Goal: Task Accomplishment & Management: Manage account settings

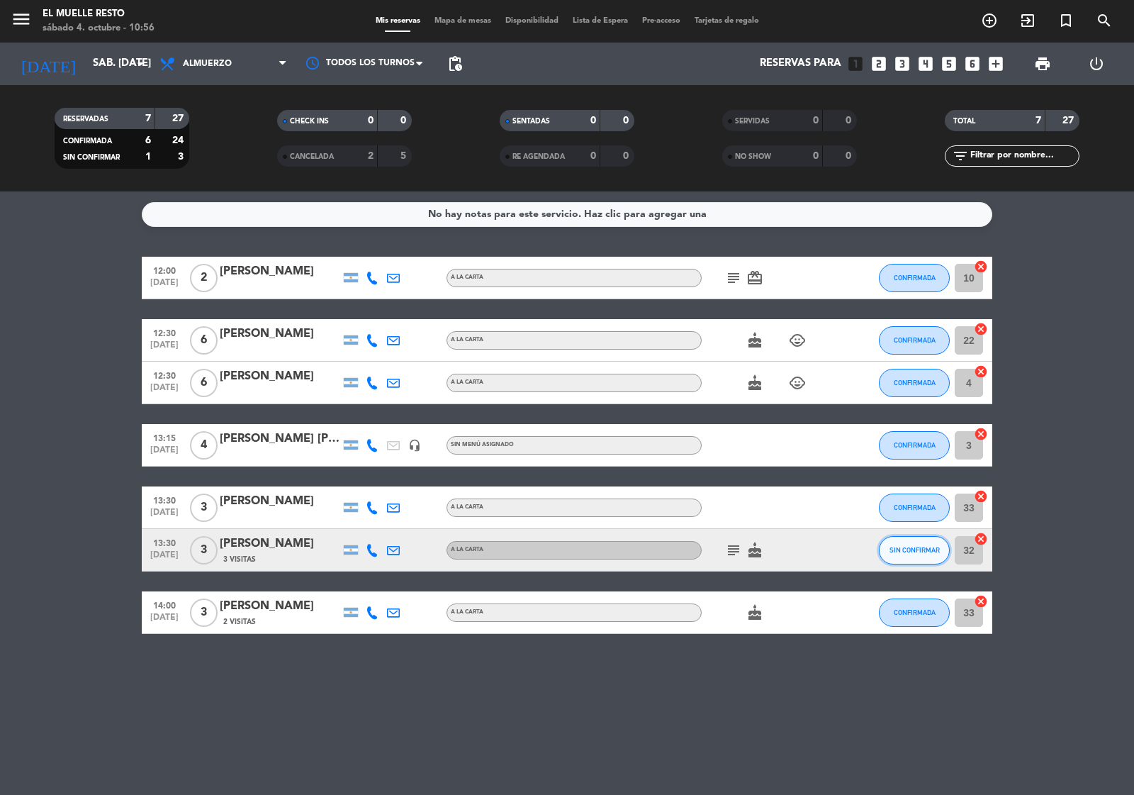
click at [916, 549] on span "SIN CONFIRMAR" at bounding box center [915, 550] width 50 height 8
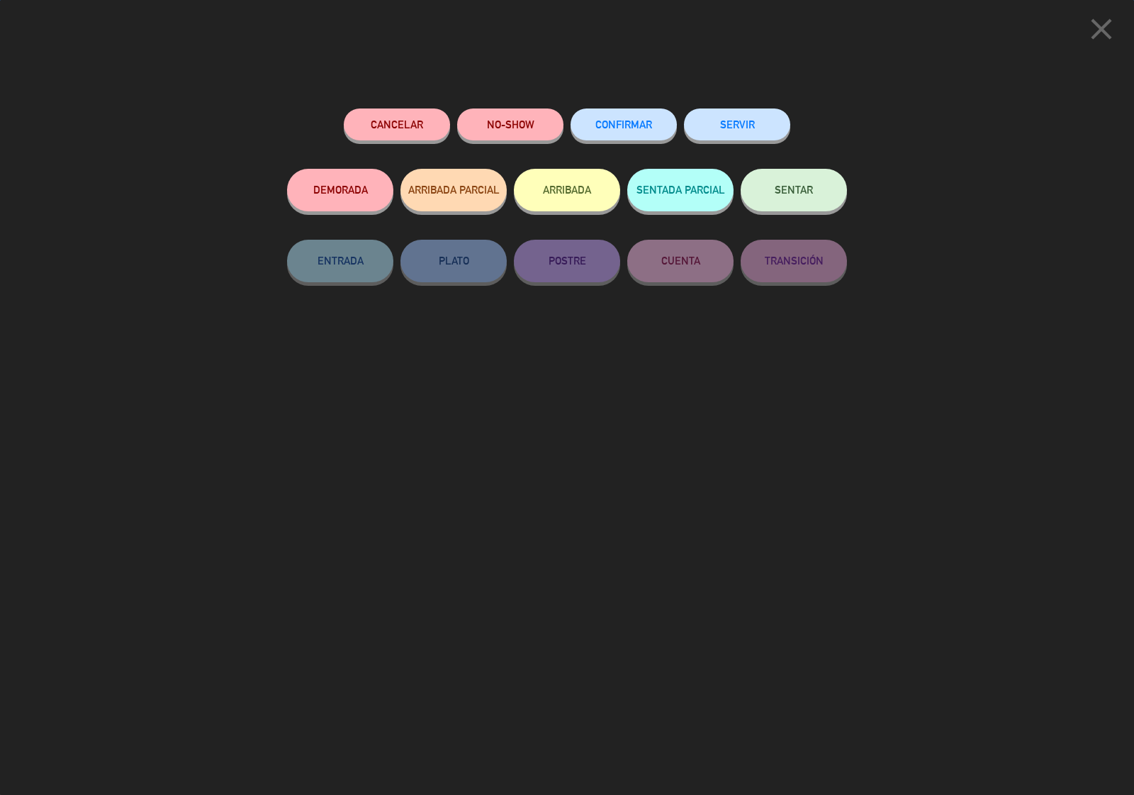
click at [635, 125] on span "CONFIRMAR" at bounding box center [624, 124] width 57 height 12
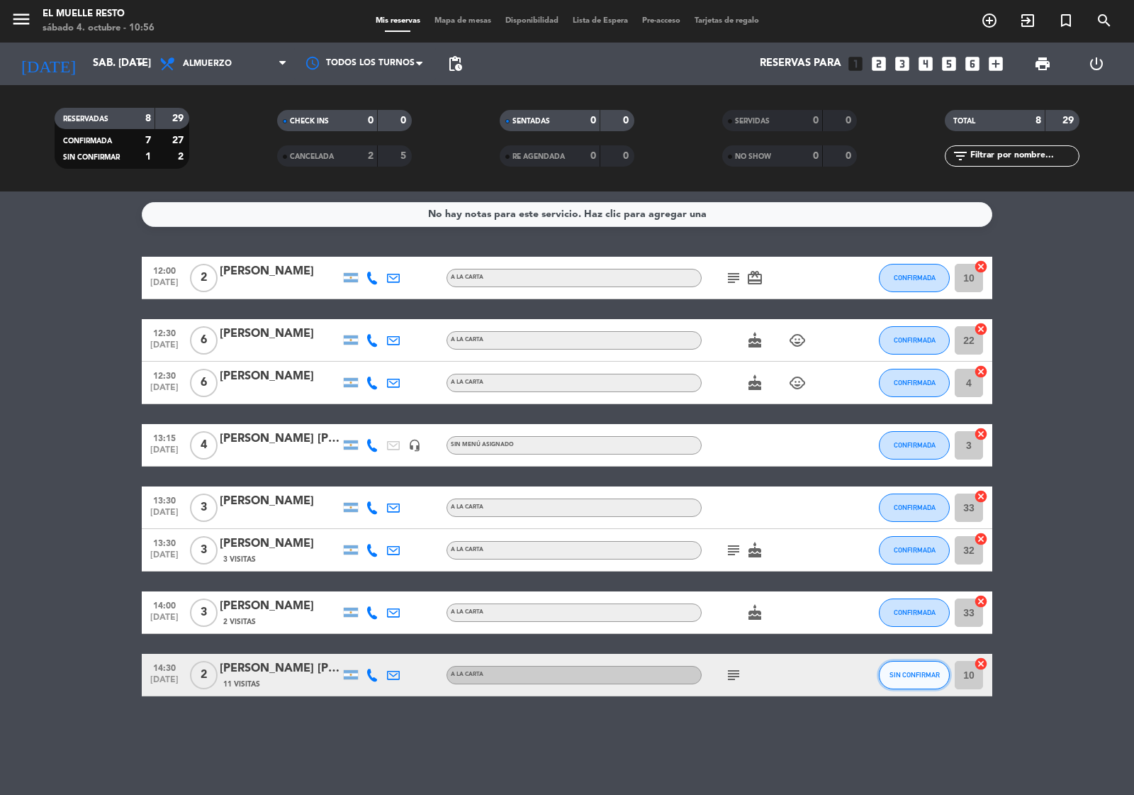
click at [900, 674] on span "SIN CONFIRMAR" at bounding box center [915, 675] width 50 height 8
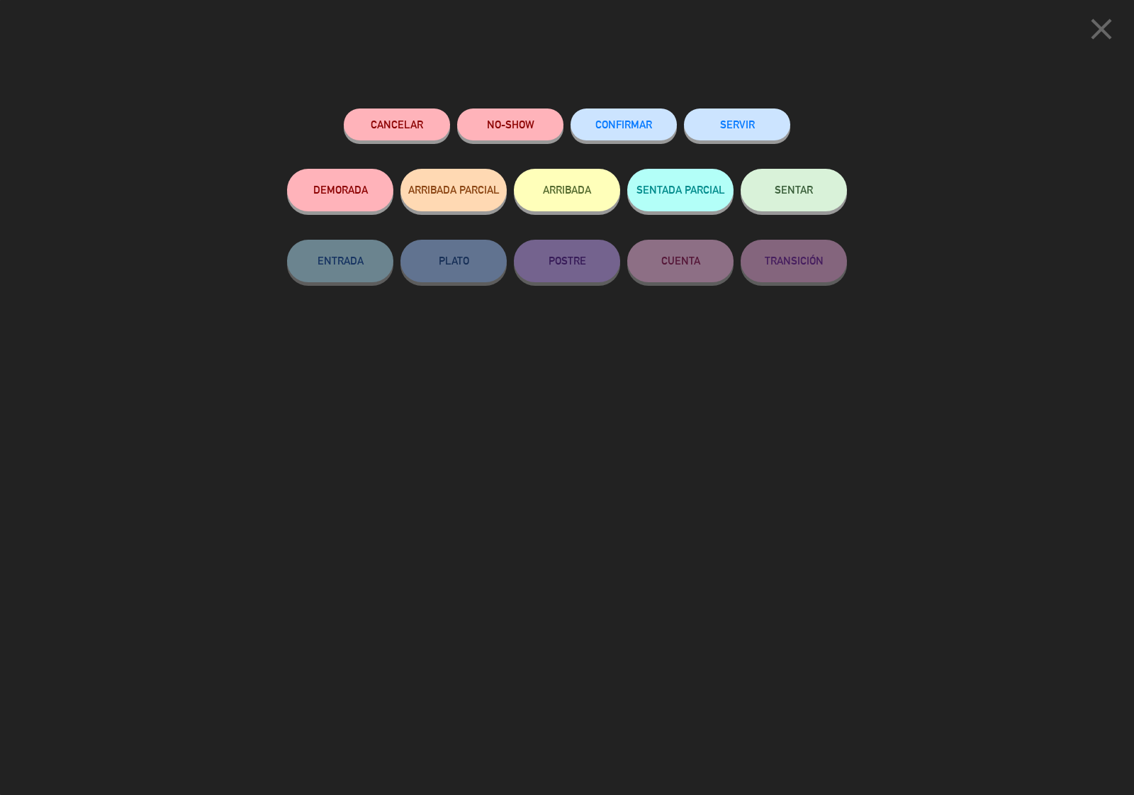
click at [640, 126] on span "CONFIRMAR" at bounding box center [624, 124] width 57 height 12
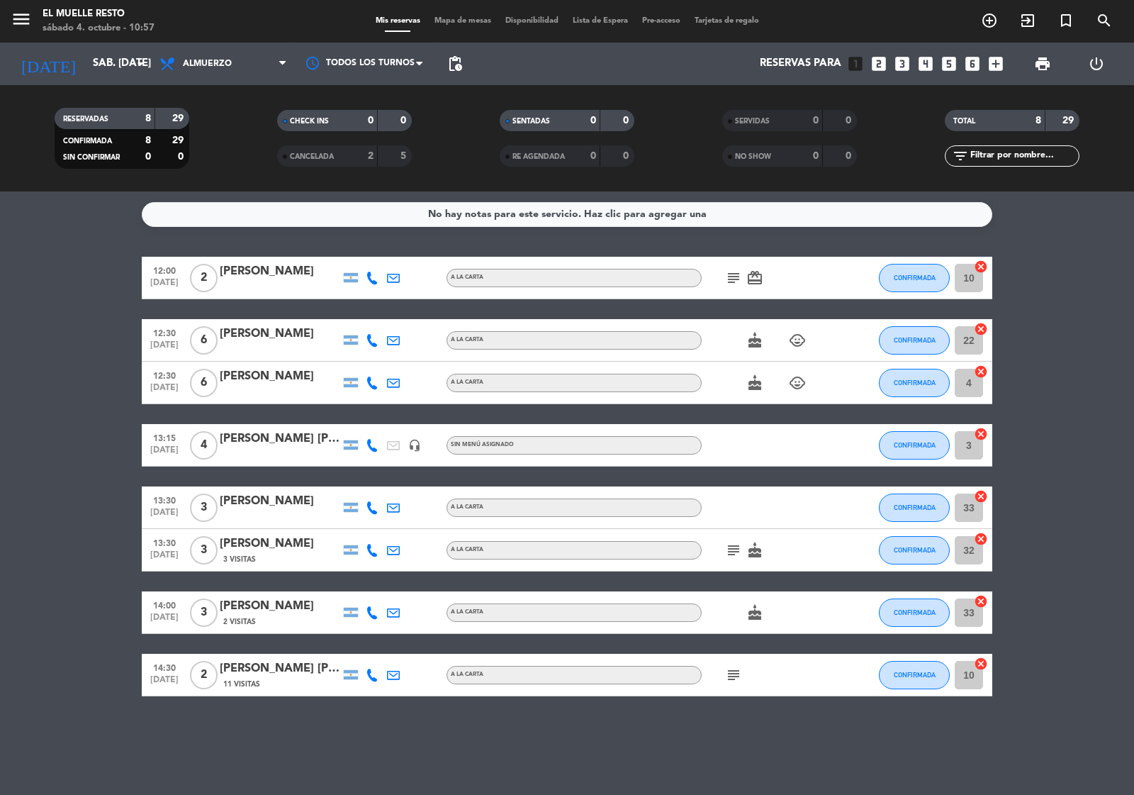
click at [881, 55] on icon "looks_two" at bounding box center [879, 64] width 18 height 18
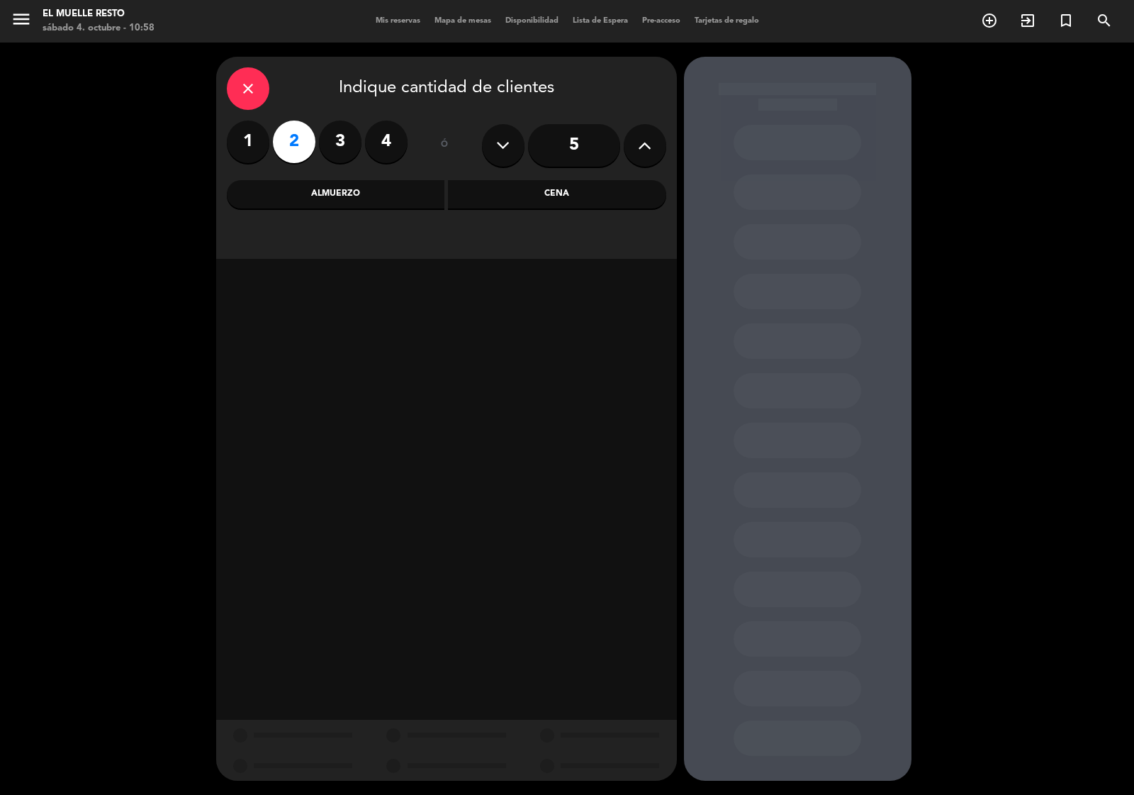
click at [543, 194] on div "Cena" at bounding box center [557, 194] width 218 height 28
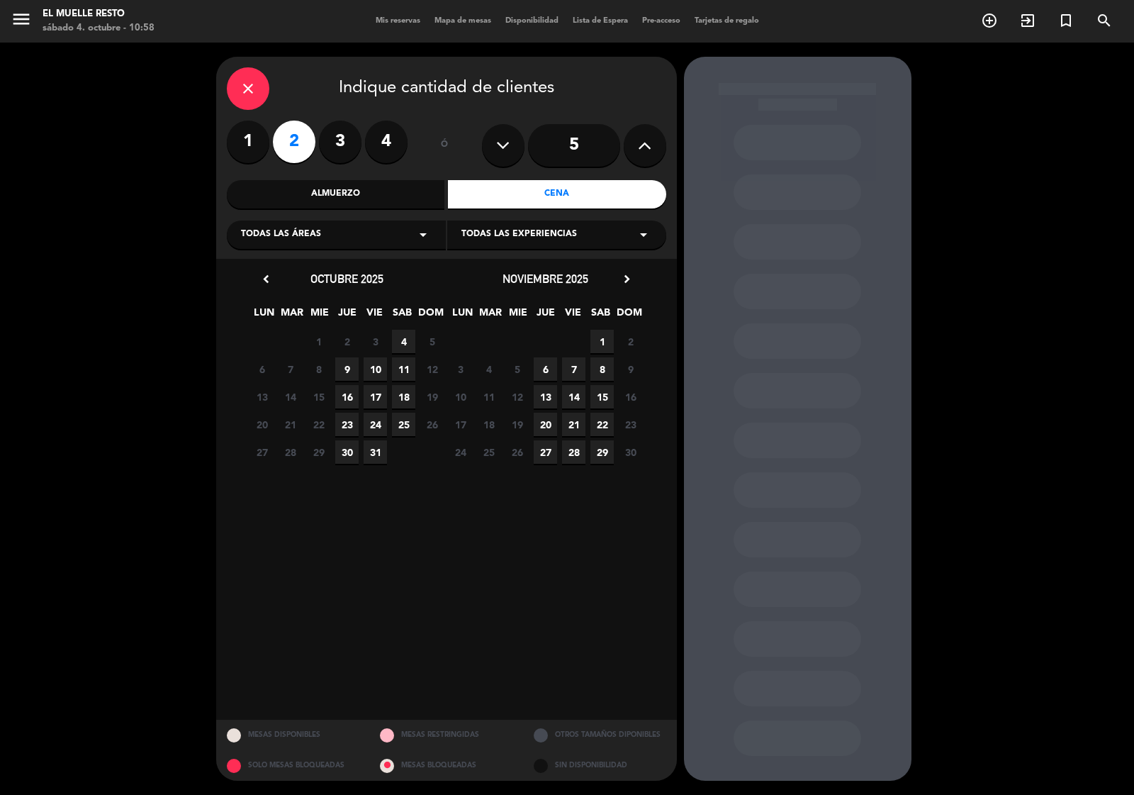
click at [403, 337] on span "4" at bounding box center [403, 341] width 23 height 23
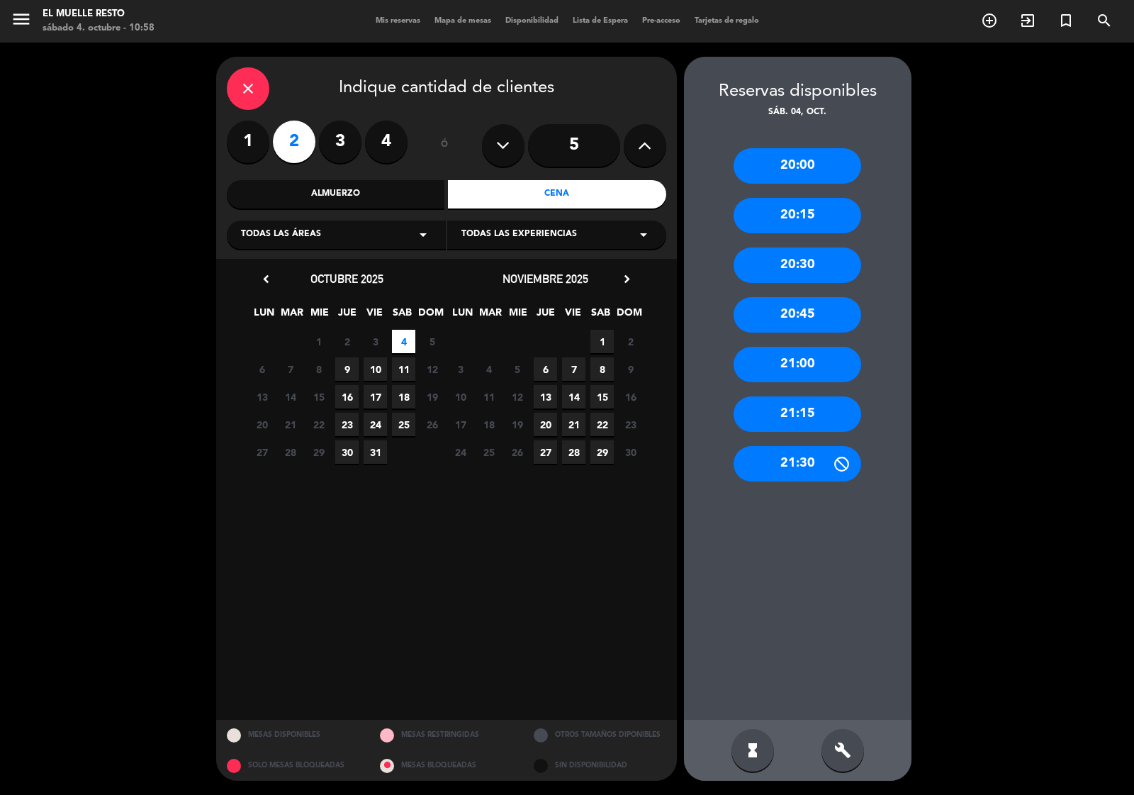
click at [808, 420] on div "21:15" at bounding box center [798, 413] width 128 height 35
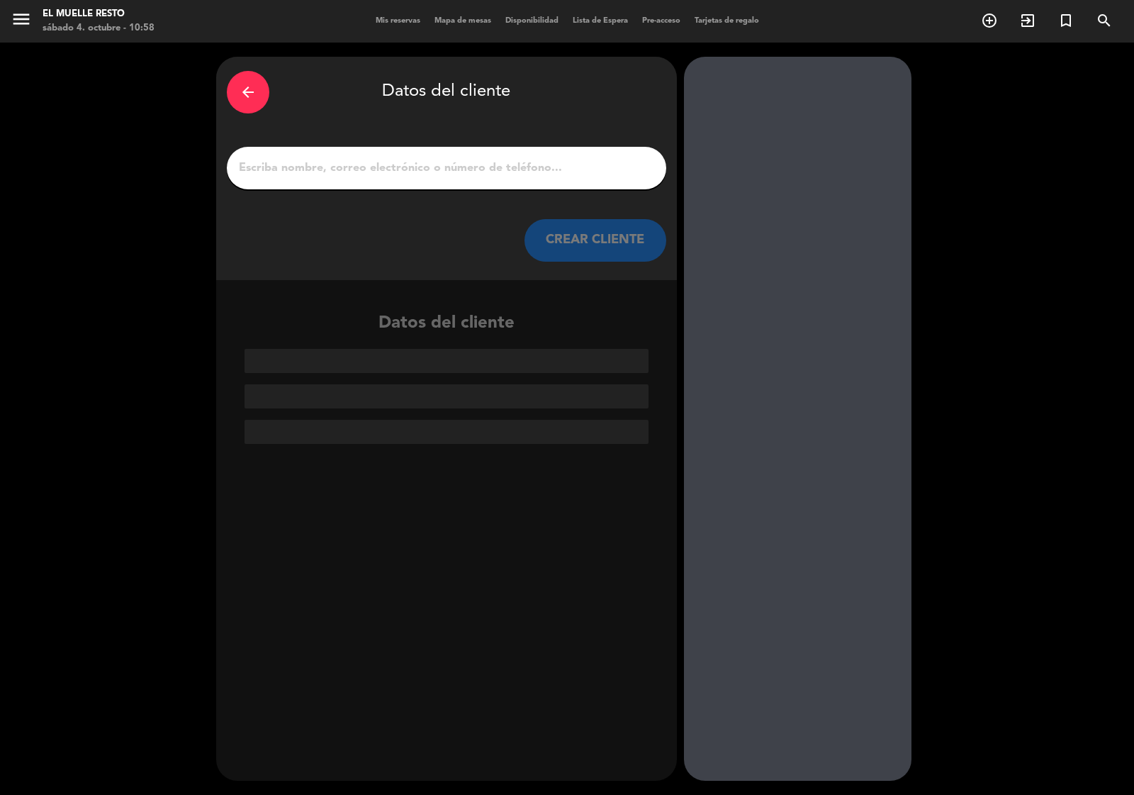
click at [463, 153] on div at bounding box center [447, 168] width 440 height 43
click at [333, 175] on input "1" at bounding box center [447, 168] width 418 height 20
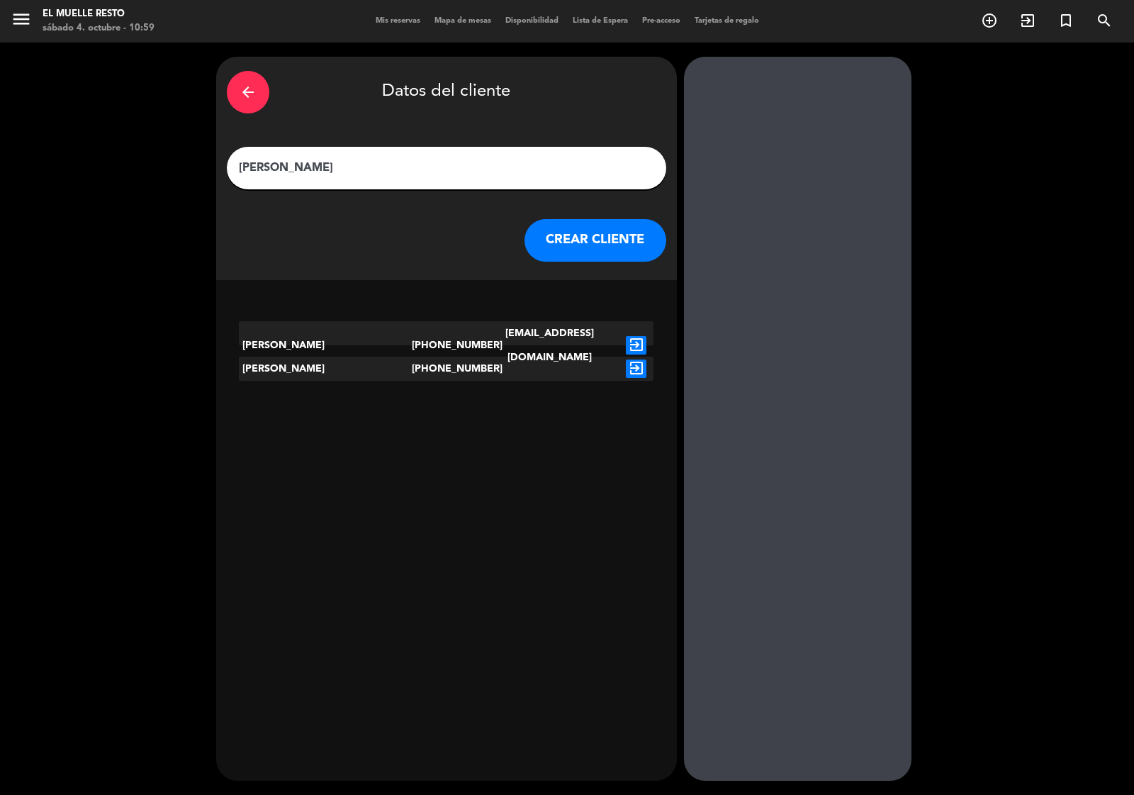
type input "[PERSON_NAME]"
click at [639, 369] on icon "exit_to_app" at bounding box center [636, 368] width 21 height 18
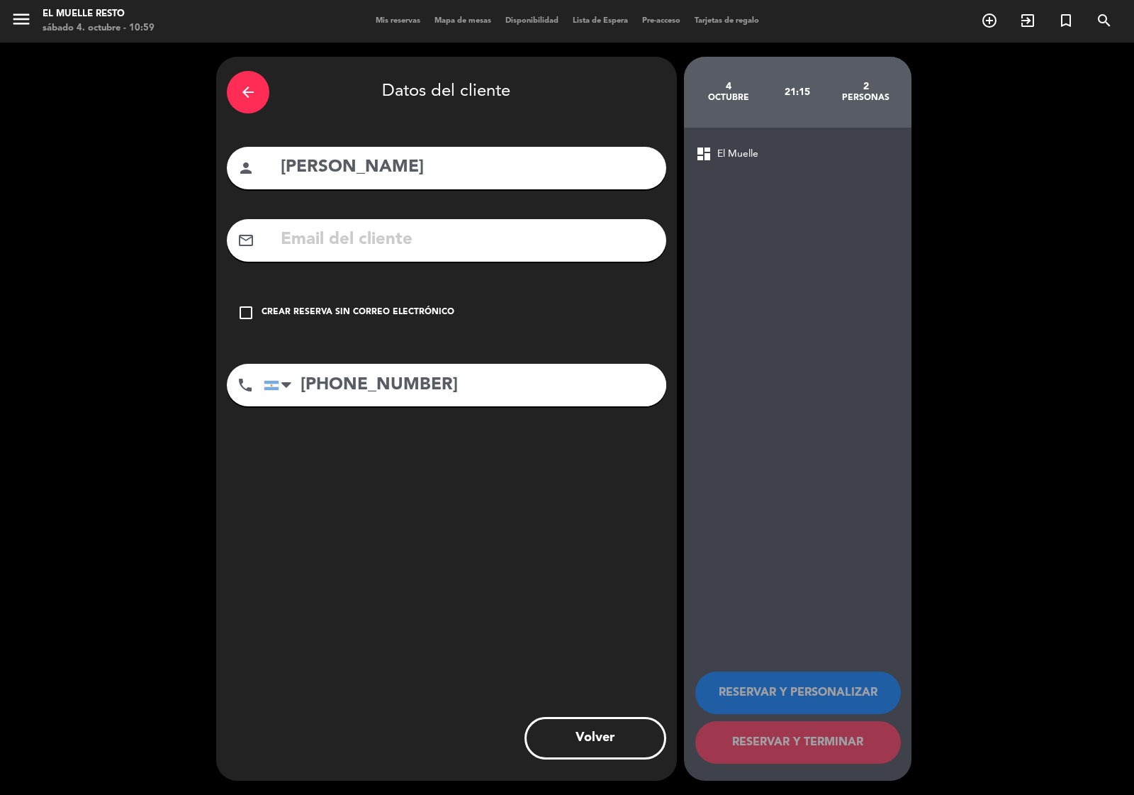
click at [255, 307] on div "check_box_outline_blank Crear reserva sin correo electrónico" at bounding box center [447, 312] width 440 height 43
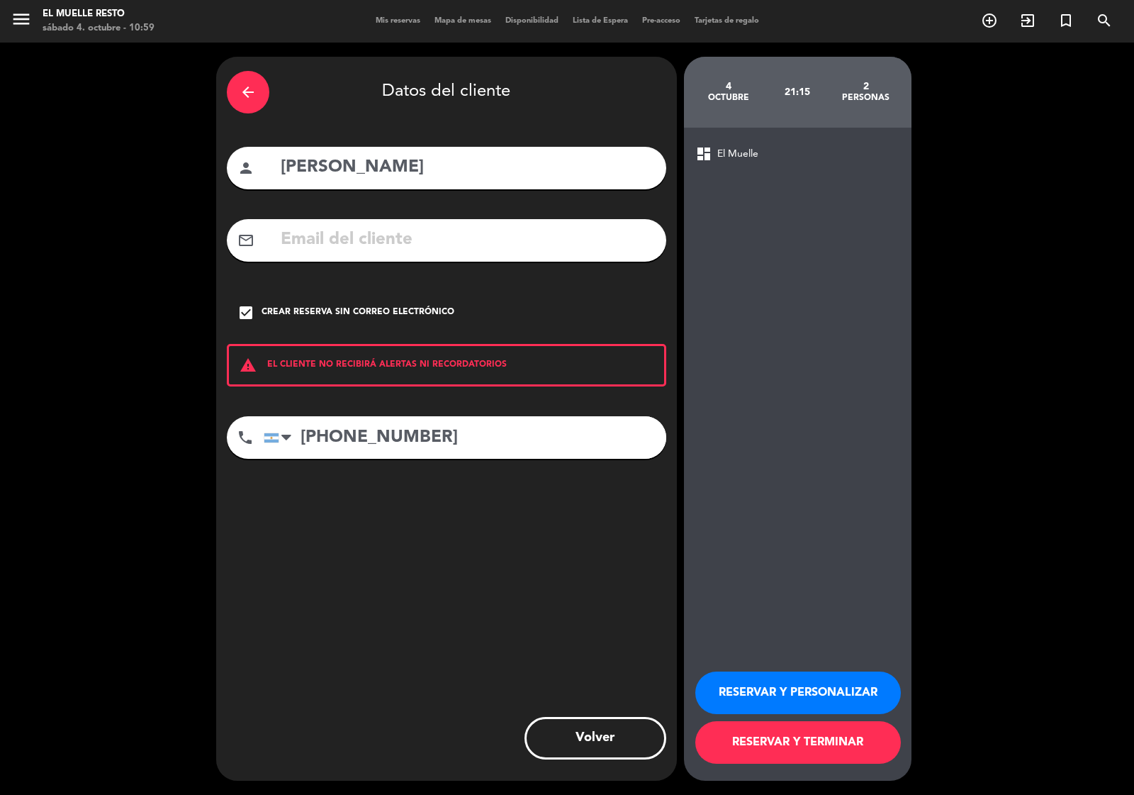
click at [752, 736] on button "RESERVAR Y TERMINAR" at bounding box center [799, 742] width 206 height 43
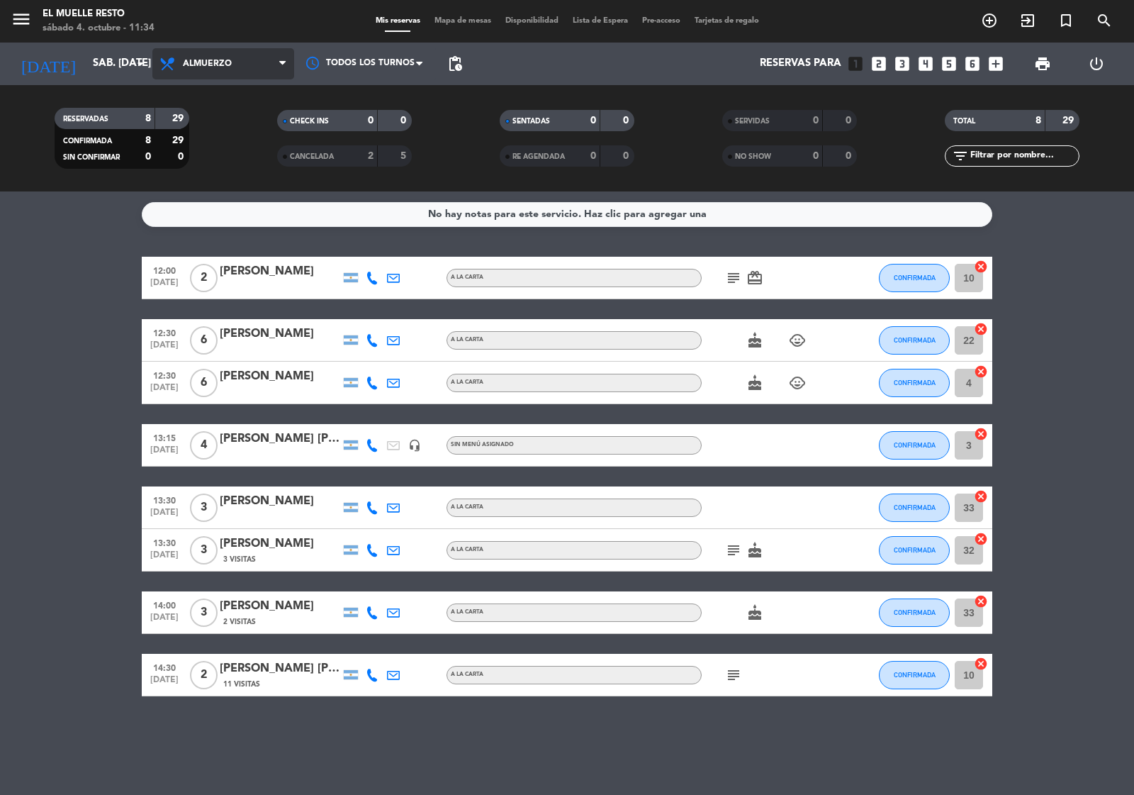
click at [250, 59] on span "Almuerzo" at bounding box center [223, 63] width 142 height 31
click at [207, 154] on div "menu El Muelle Resto sábado 4. octubre - 11:34 Mis reservas Mapa de mesas Dispo…" at bounding box center [567, 95] width 1134 height 191
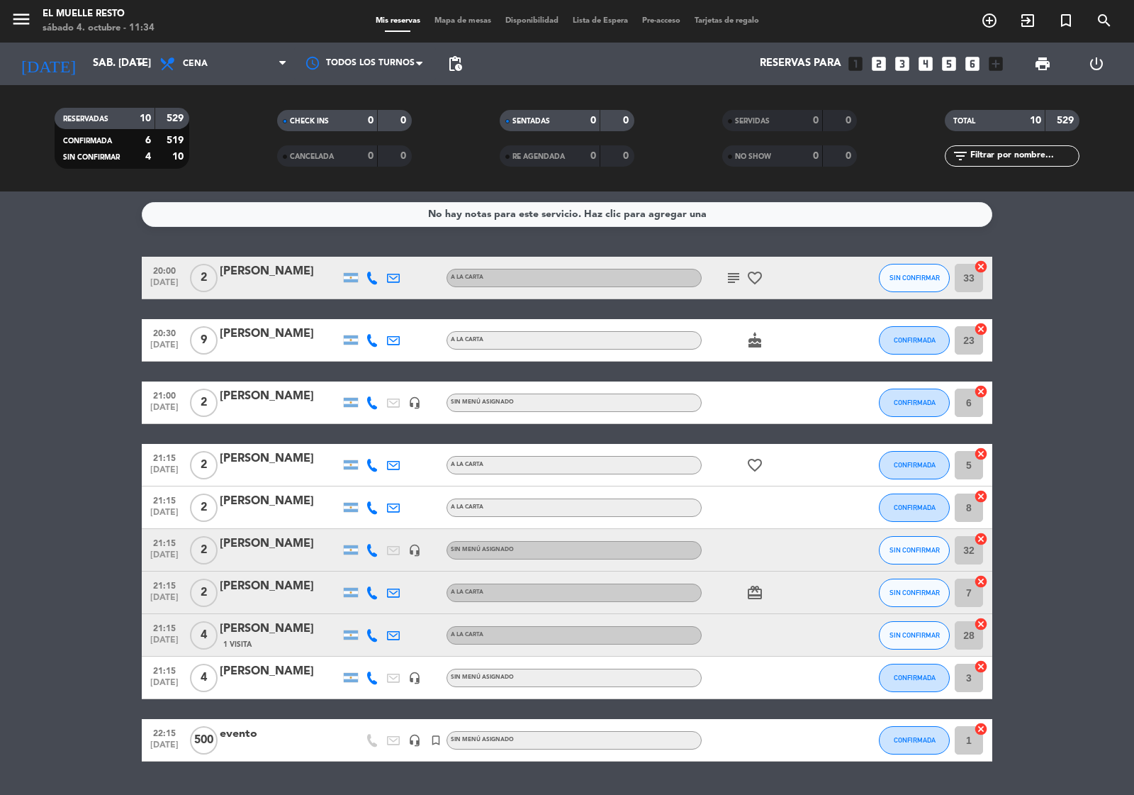
scroll to position [37, 0]
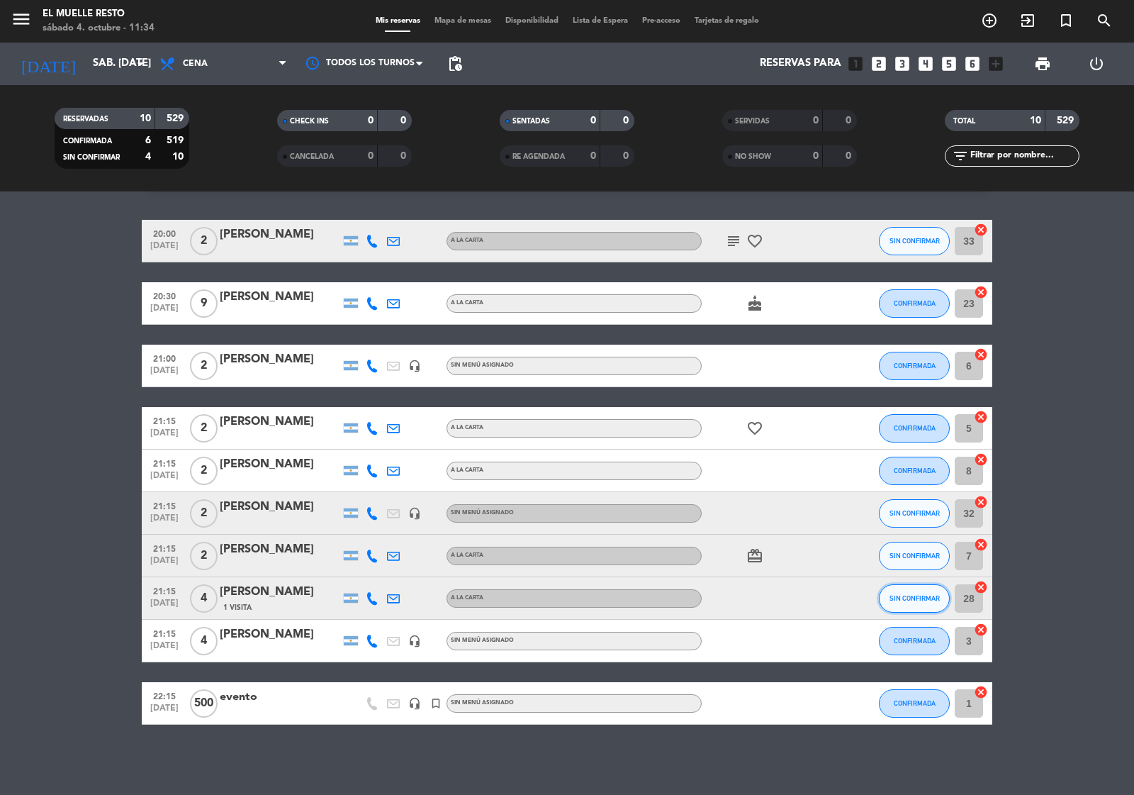
click at [897, 601] on span "SIN CONFIRMAR" at bounding box center [915, 598] width 50 height 8
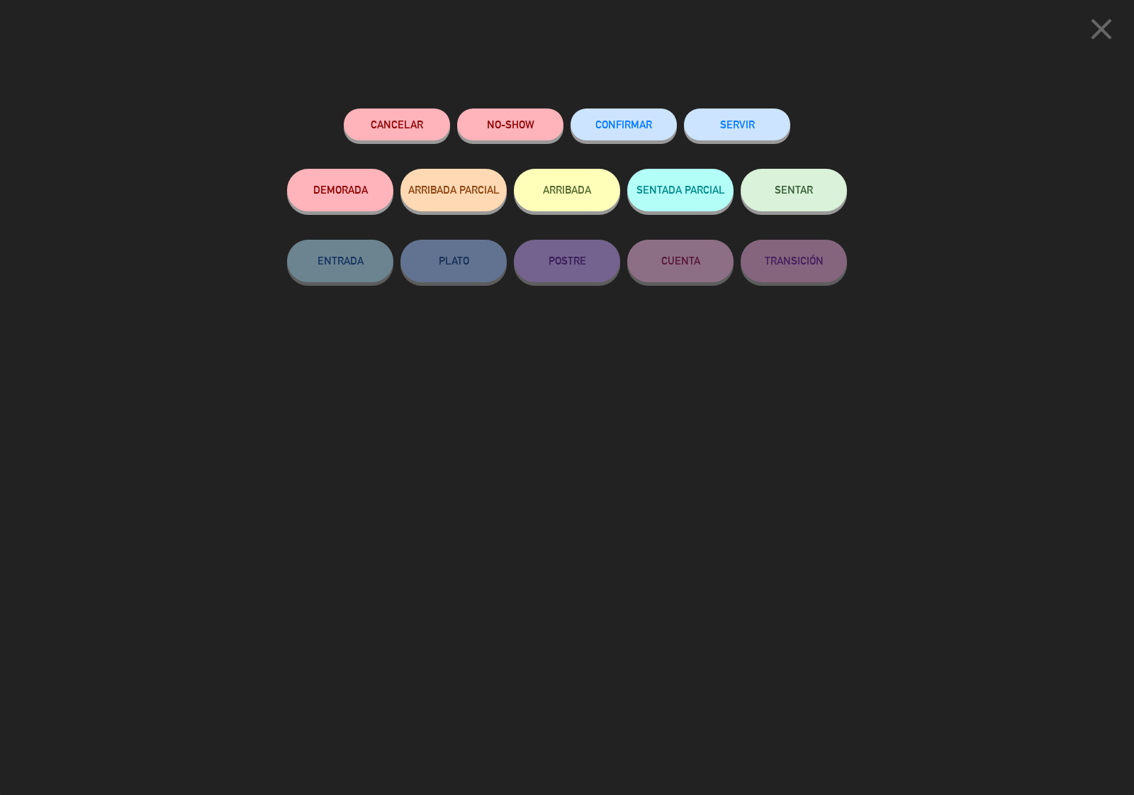
click at [601, 128] on span "CONFIRMAR" at bounding box center [624, 124] width 57 height 12
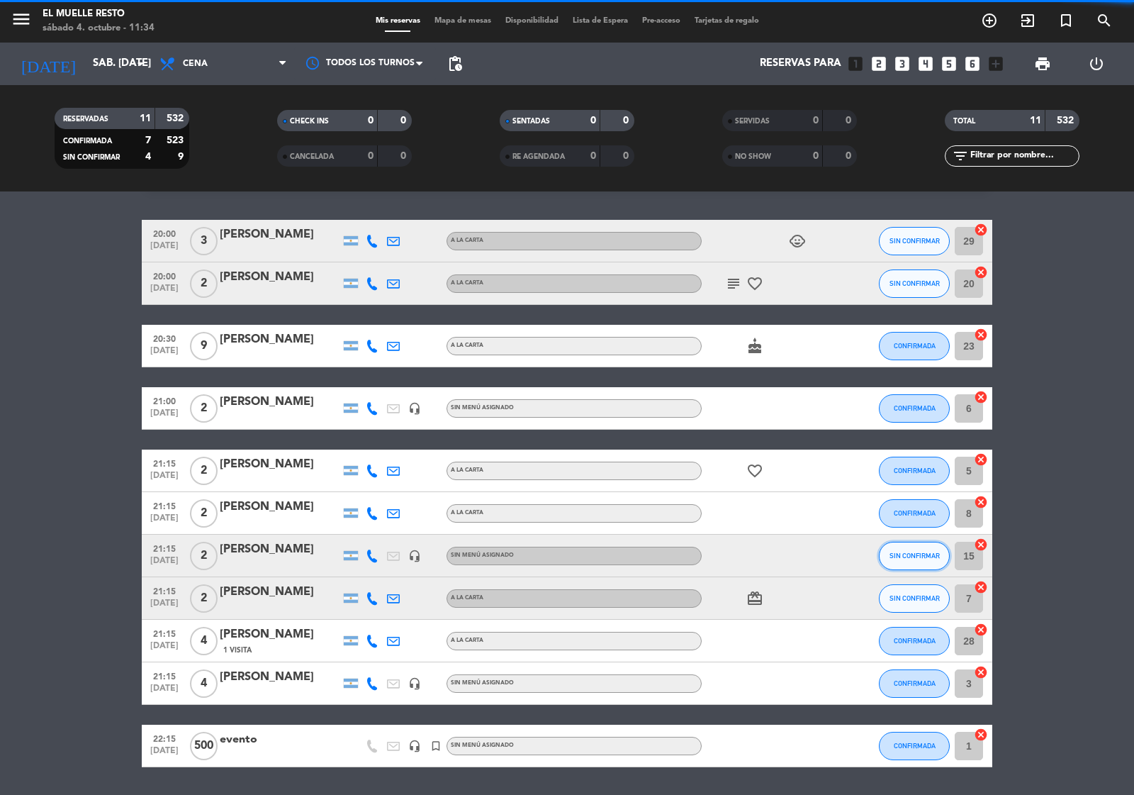
click at [919, 544] on button "SIN CONFIRMAR" at bounding box center [914, 556] width 71 height 28
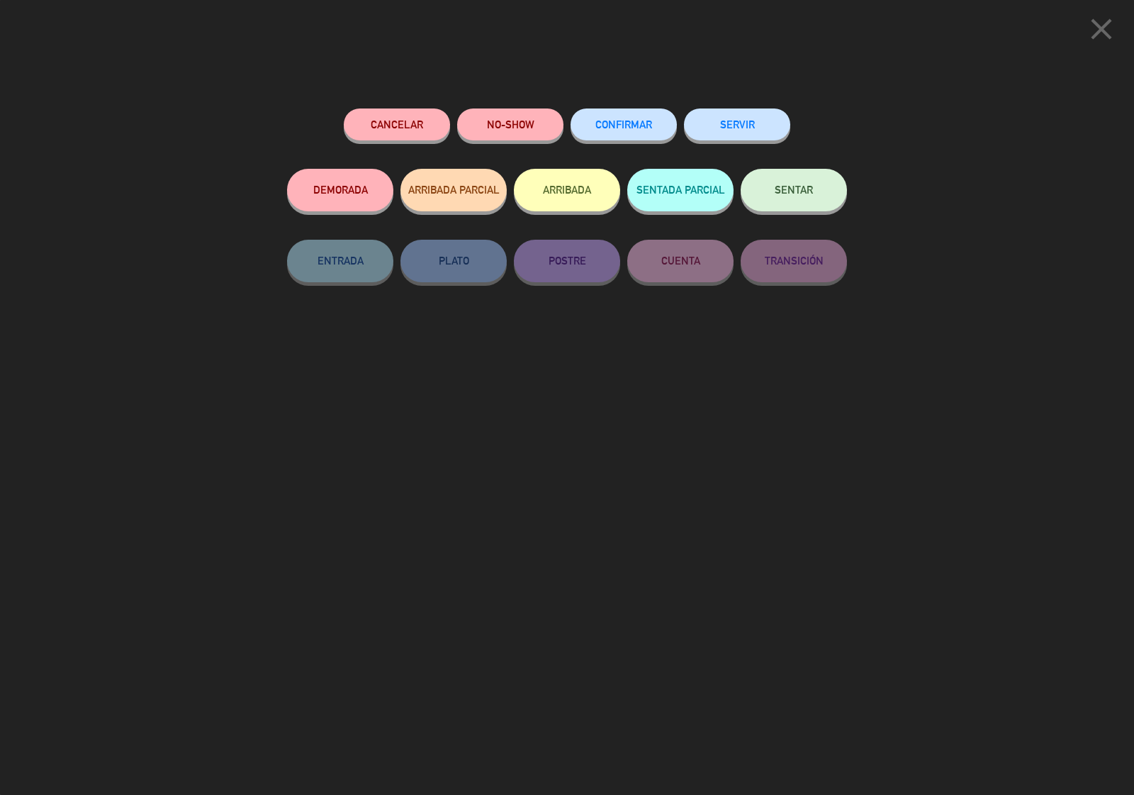
click at [594, 108] on div "CONFIRMAR" at bounding box center [624, 138] width 106 height 60
click at [614, 125] on span "CONFIRMAR" at bounding box center [624, 124] width 57 height 12
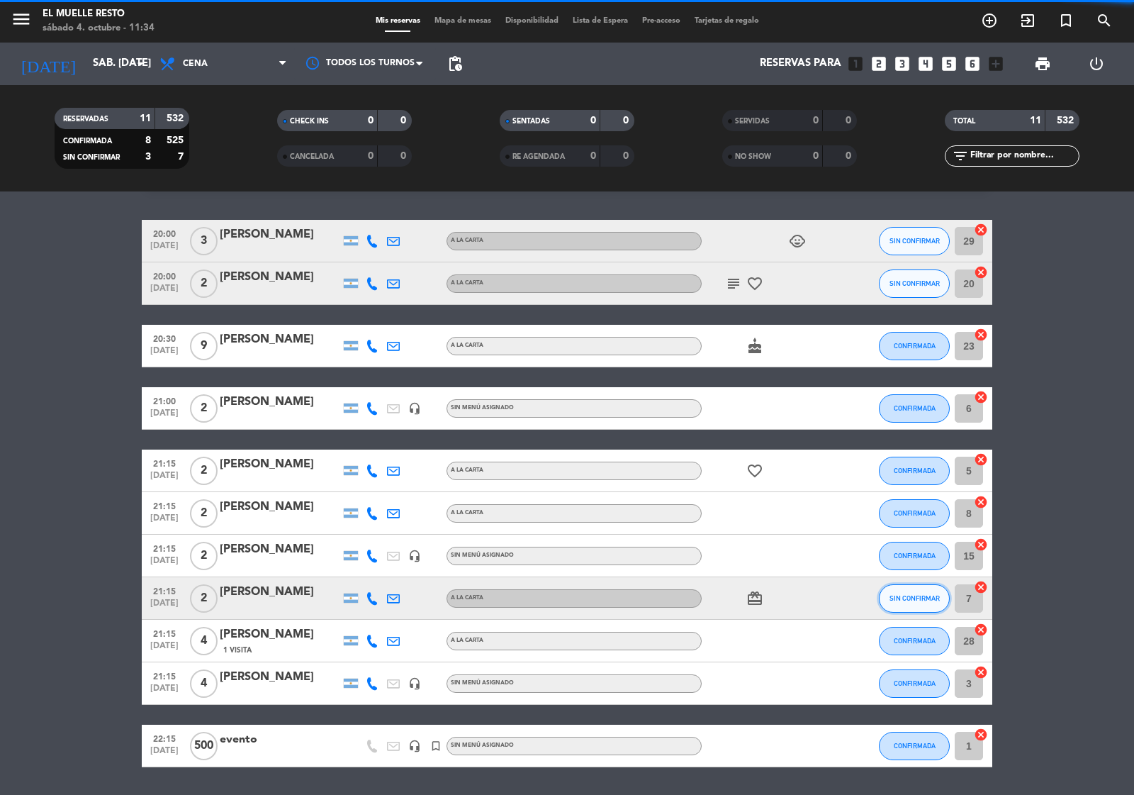
click at [908, 589] on button "SIN CONFIRMAR" at bounding box center [914, 598] width 71 height 28
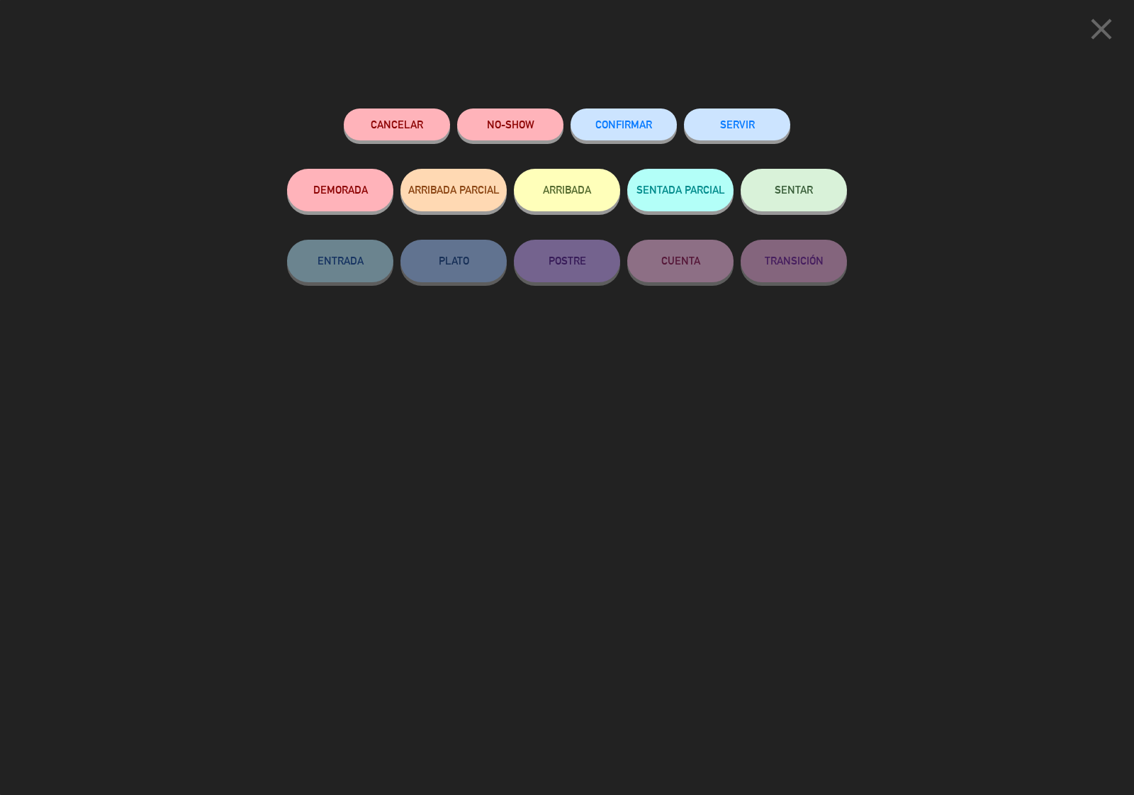
click at [617, 122] on span "CONFIRMAR" at bounding box center [624, 124] width 57 height 12
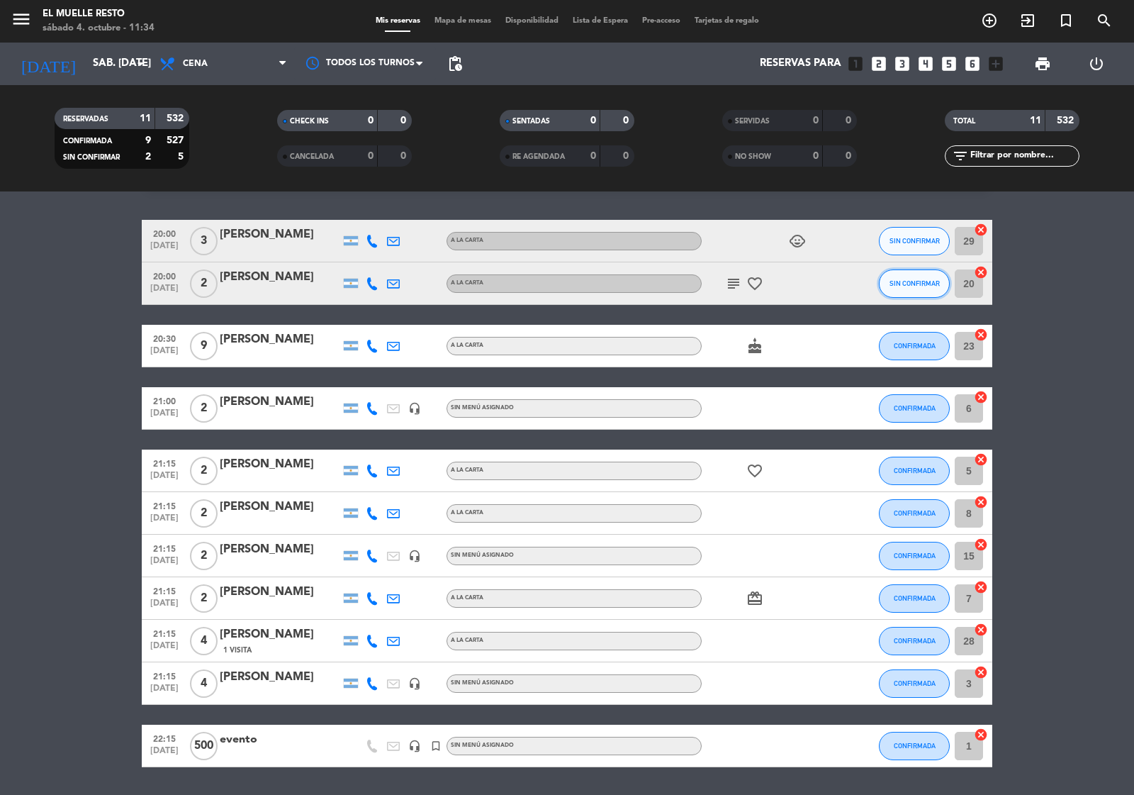
click at [908, 281] on span "SIN CONFIRMAR" at bounding box center [915, 283] width 50 height 8
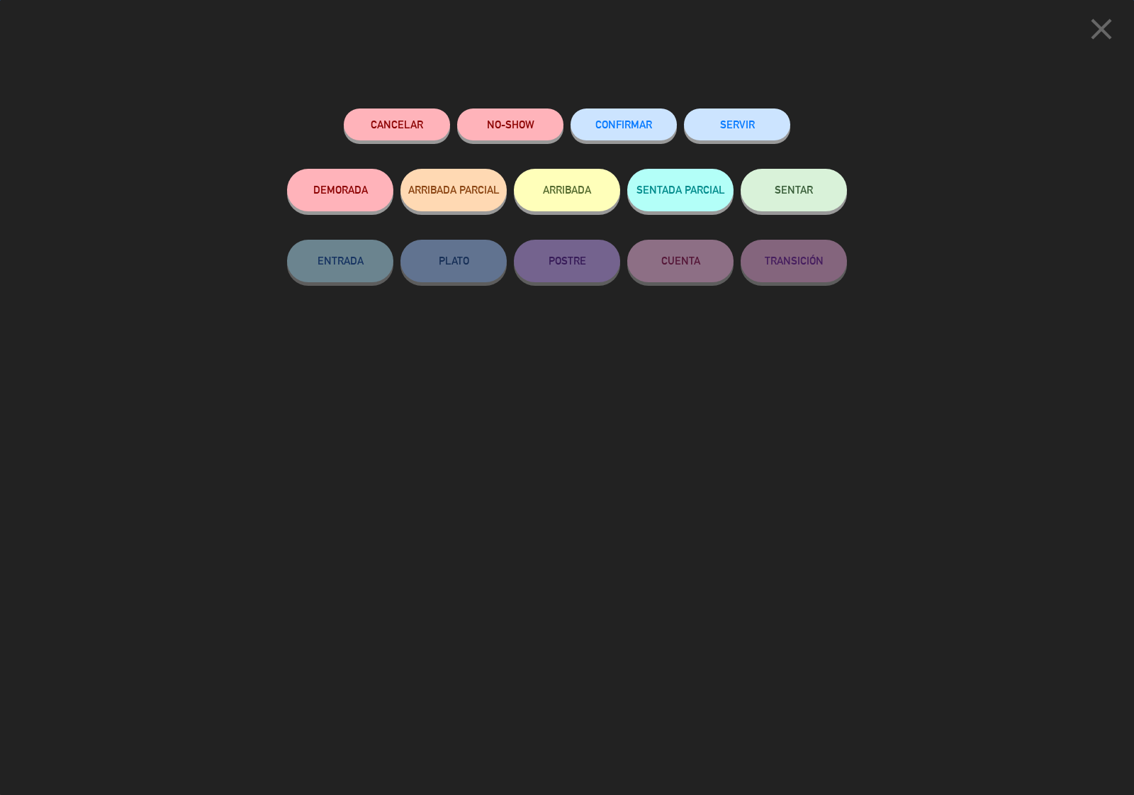
click at [627, 125] on span "CONFIRMAR" at bounding box center [624, 124] width 57 height 12
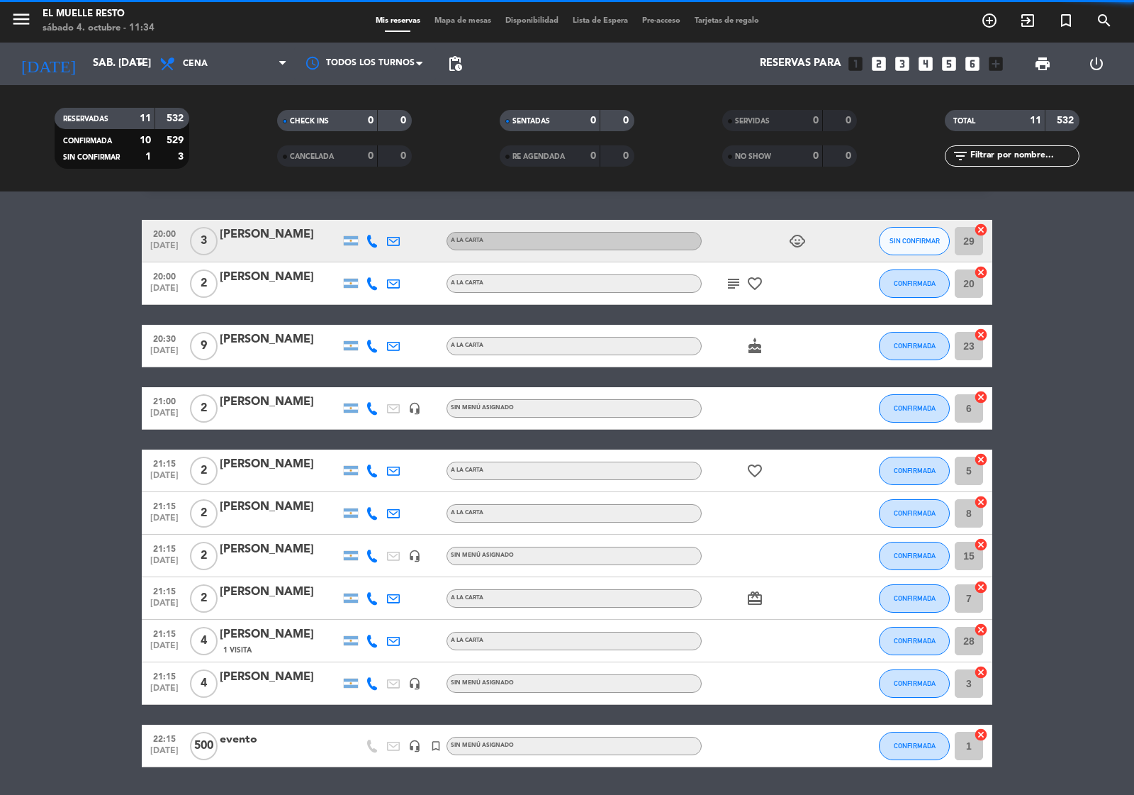
click at [893, 240] on span "SIN CONFIRMAR" at bounding box center [915, 241] width 50 height 8
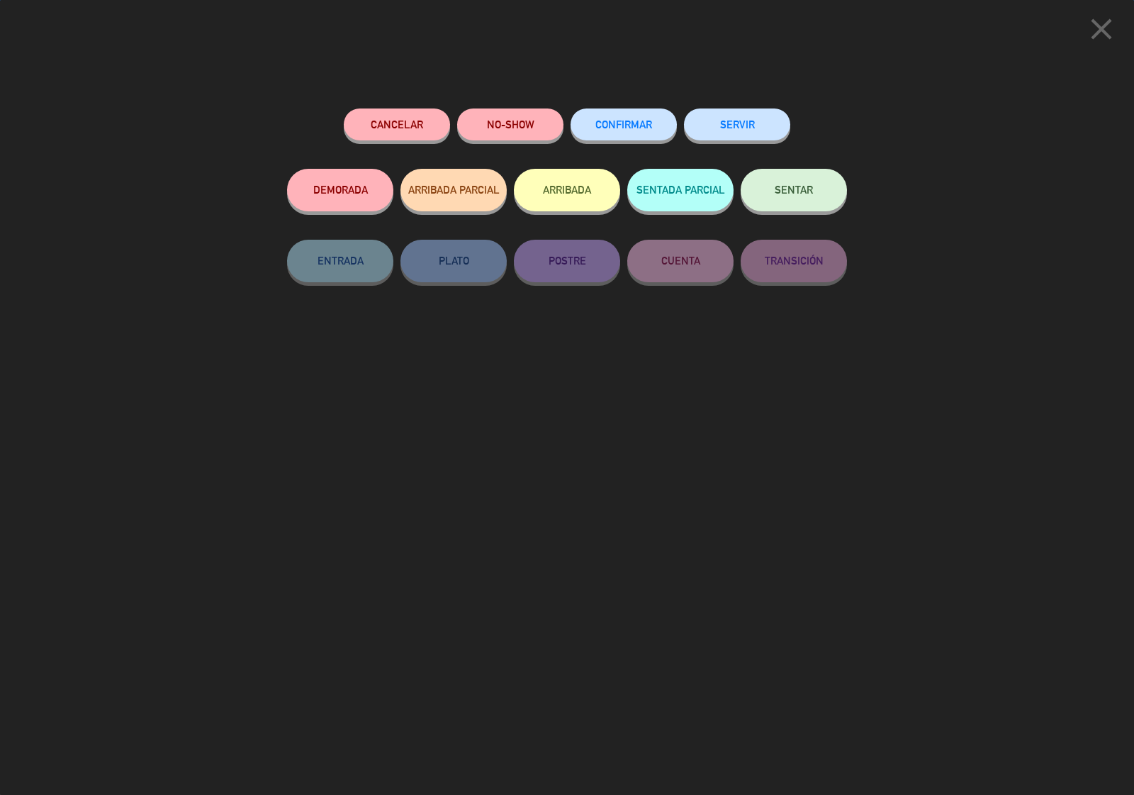
click at [624, 135] on button "CONFIRMAR" at bounding box center [624, 124] width 106 height 32
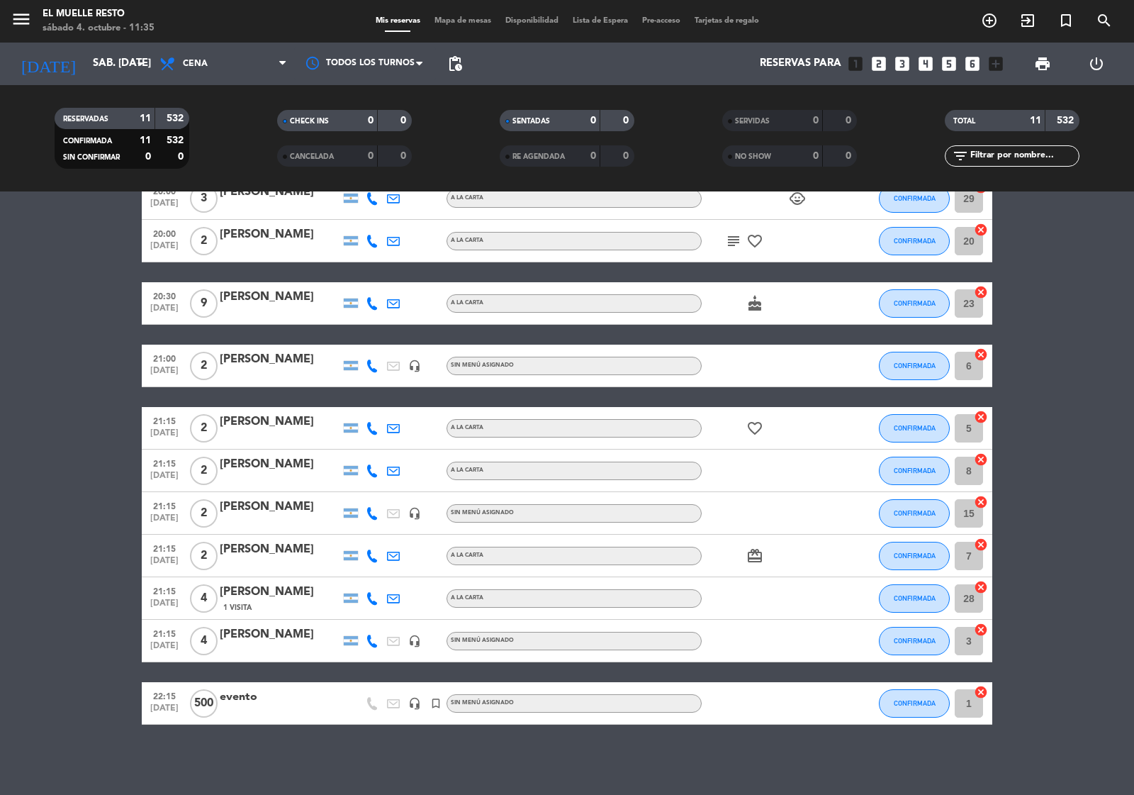
scroll to position [0, 0]
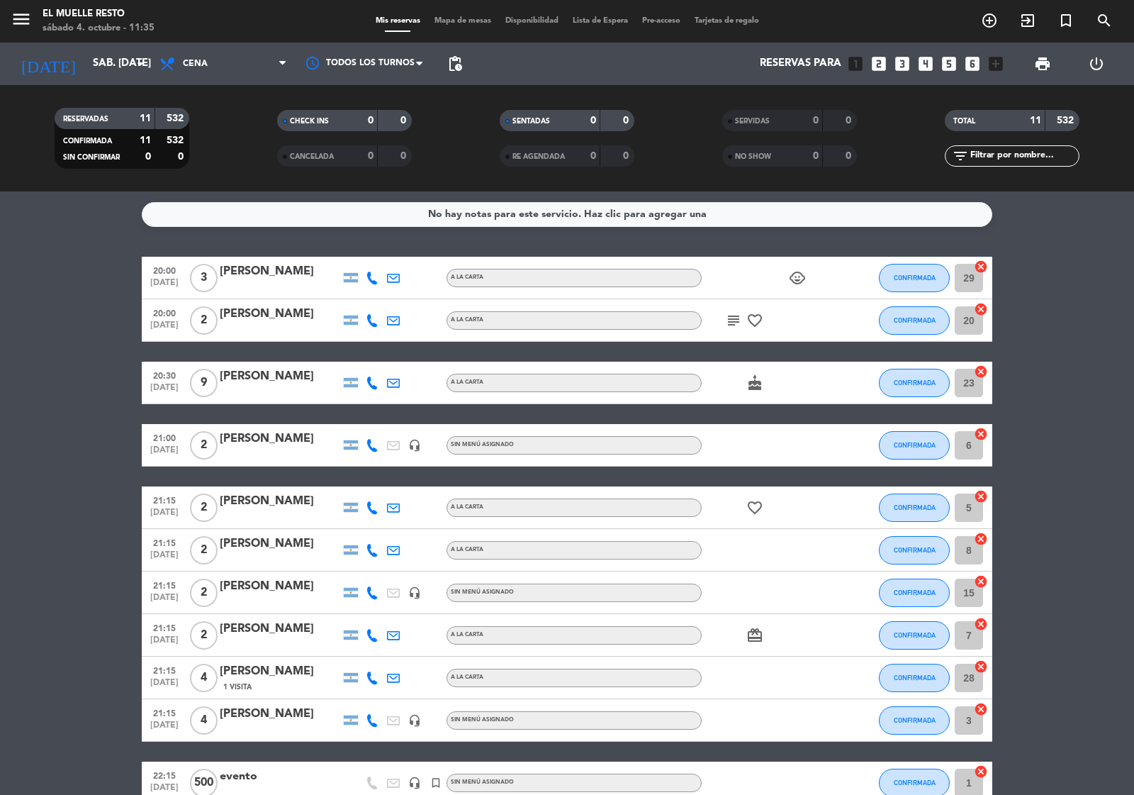
click at [253, 371] on div "[PERSON_NAME]" at bounding box center [280, 376] width 121 height 18
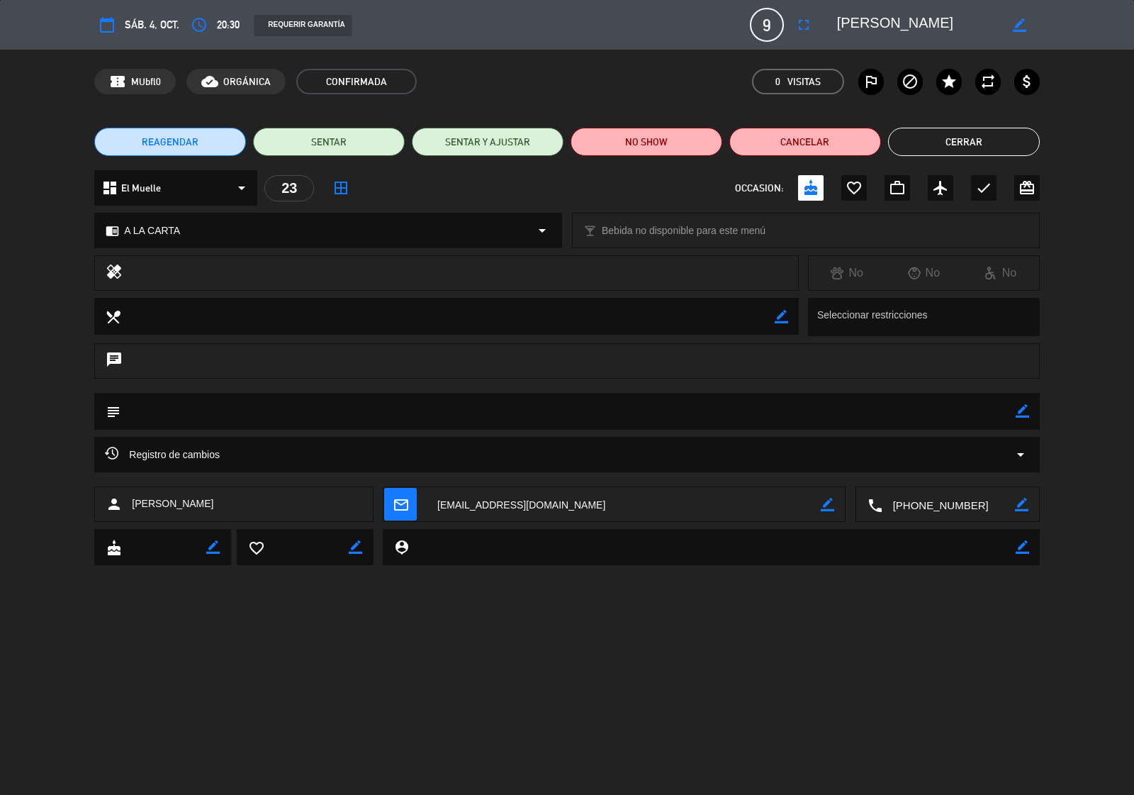
click at [955, 140] on button "Cerrar" at bounding box center [964, 142] width 152 height 28
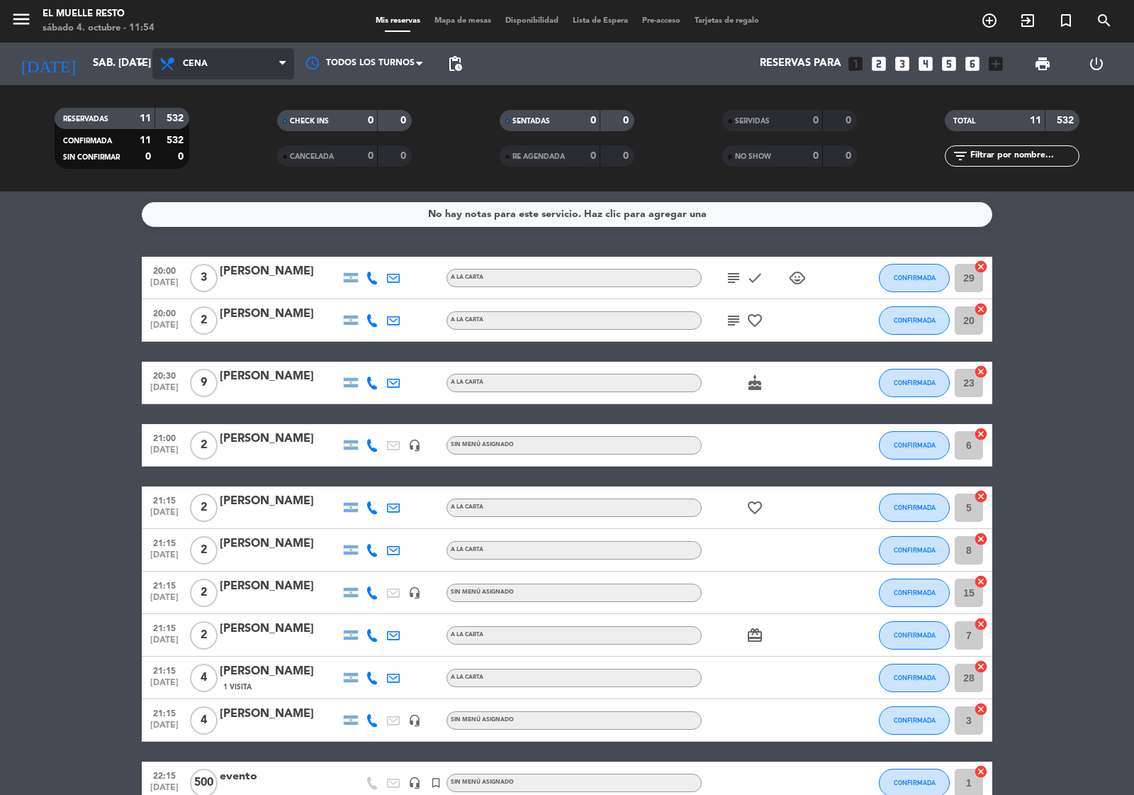
click at [247, 62] on span "Cena" at bounding box center [223, 63] width 142 height 31
click at [230, 131] on div "menu El Muelle Resto sábado 4. octubre - 11:54 Mis reservas Mapa de mesas Dispo…" at bounding box center [567, 95] width 1134 height 191
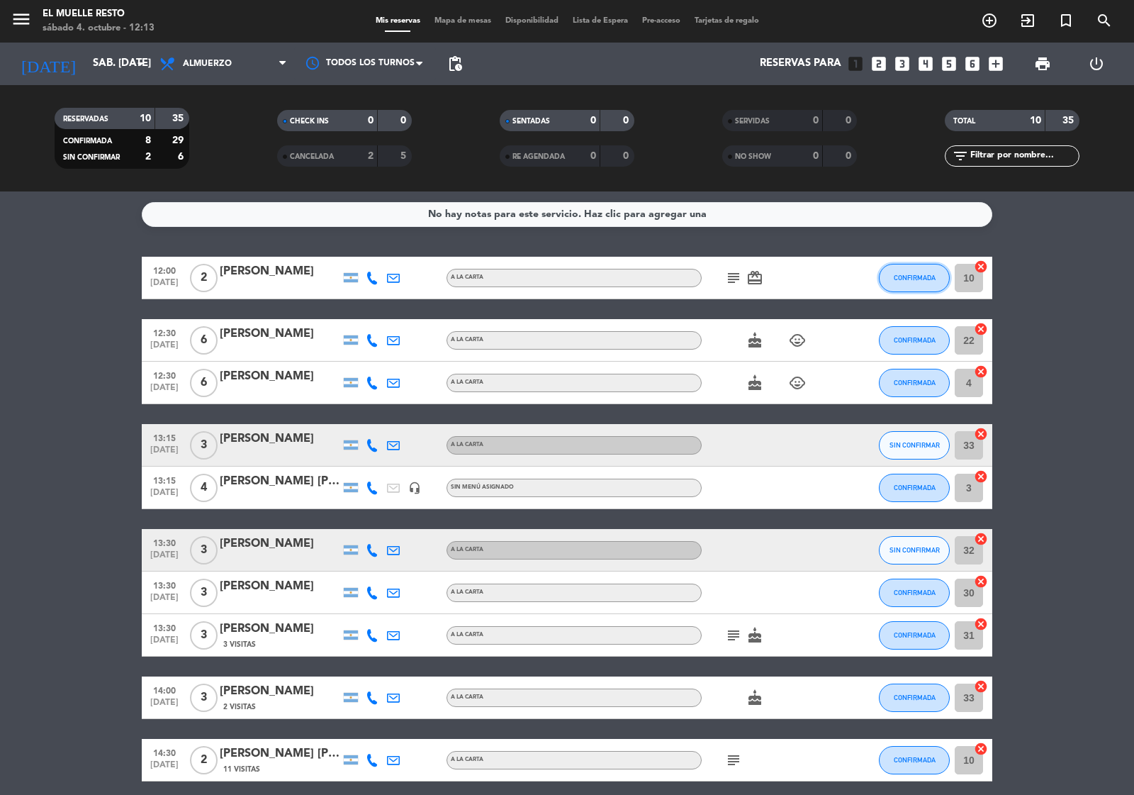
click at [906, 274] on span "CONFIRMADA" at bounding box center [915, 278] width 42 height 8
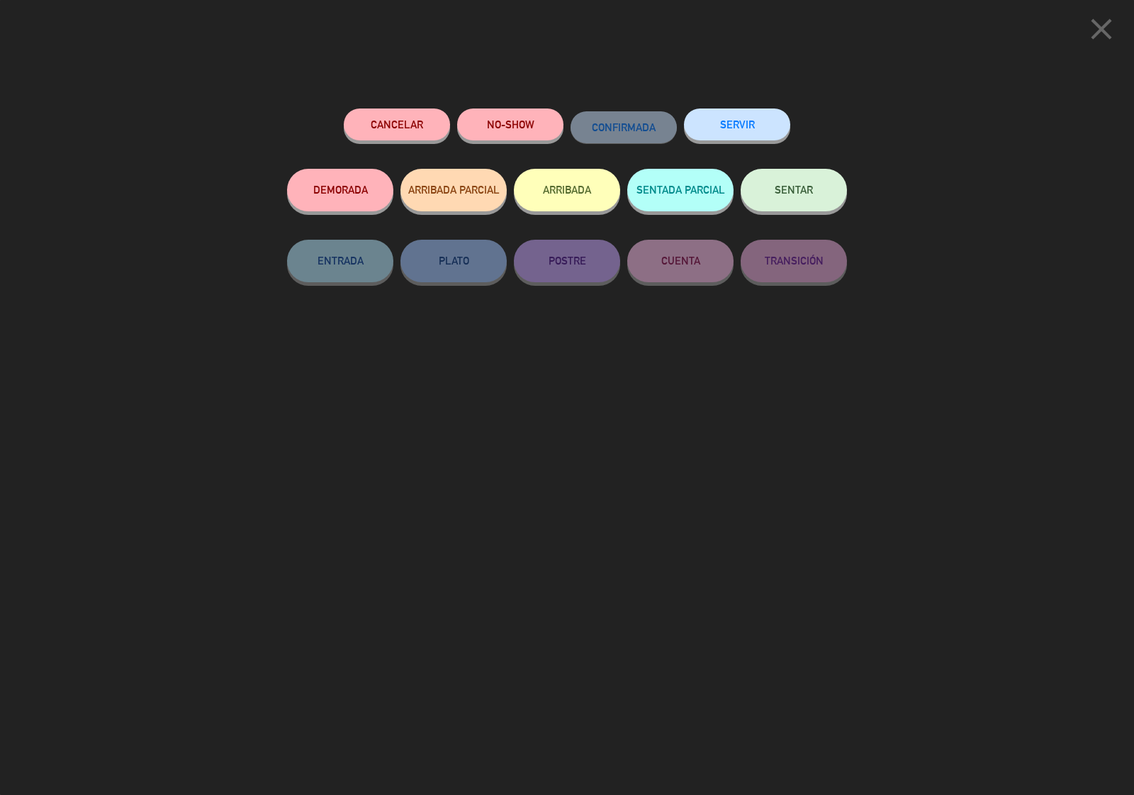
click at [791, 186] on span "SENTAR" at bounding box center [794, 190] width 38 height 12
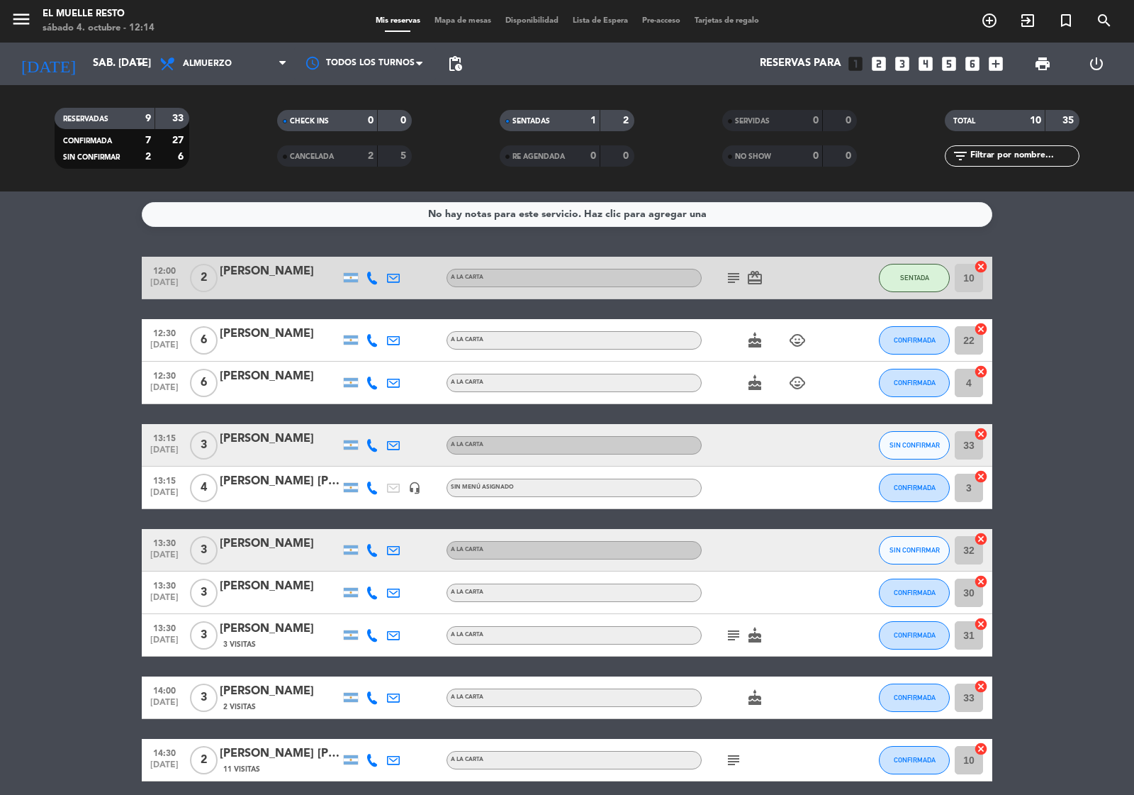
scroll to position [57, 0]
